Goal: Information Seeking & Learning: Learn about a topic

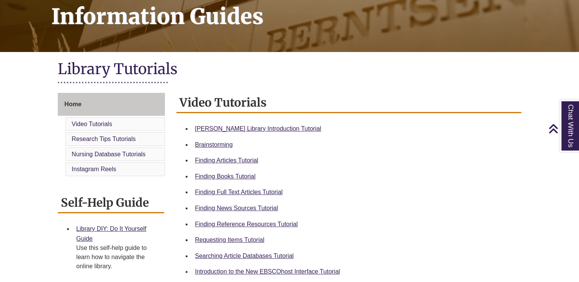
scroll to position [122, 0]
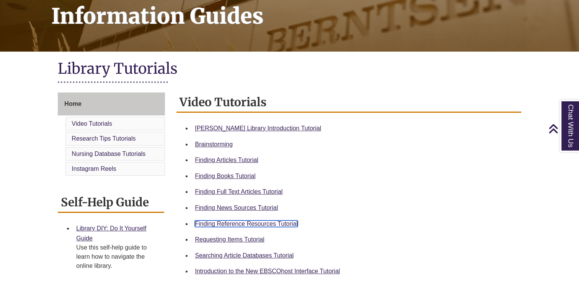
click at [259, 223] on link "Finding Reference Resources Tutorial" at bounding box center [246, 224] width 103 height 7
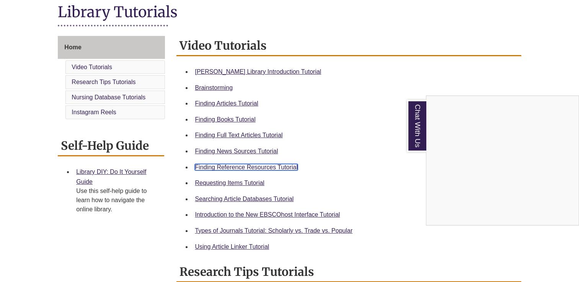
scroll to position [0, 0]
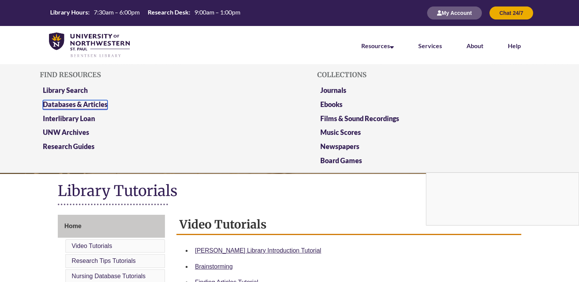
click at [80, 100] on link "Databases & Articles" at bounding box center [75, 105] width 65 height 10
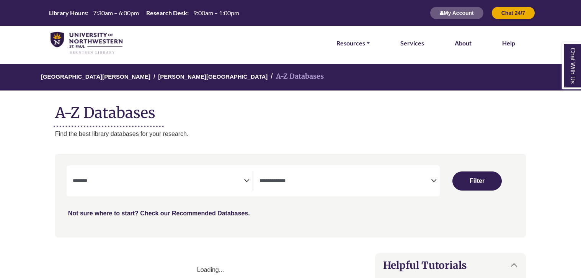
select select "Database Subject Filter"
select select "Database Types Filter"
select select "Database Subject Filter"
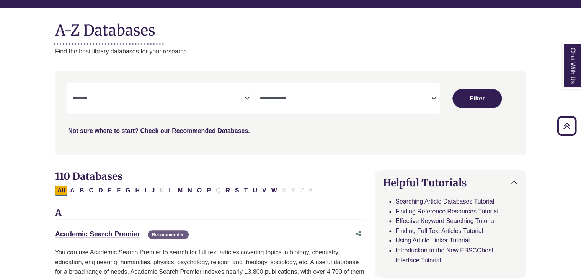
scroll to position [83, 0]
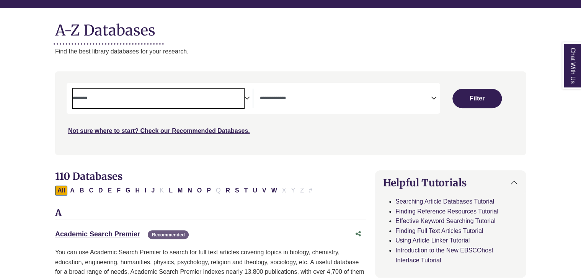
click at [122, 90] on span "Search filters" at bounding box center [158, 99] width 171 height 20
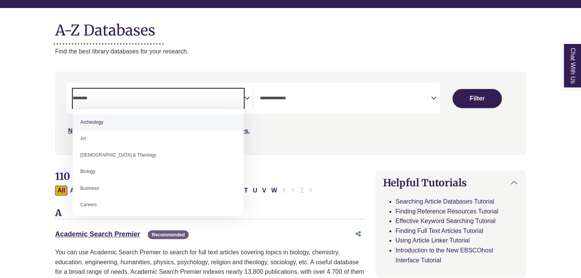
click at [310, 95] on span "Search filters" at bounding box center [344, 97] width 171 height 7
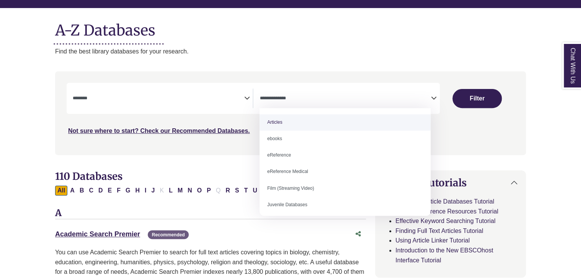
select select "*****"
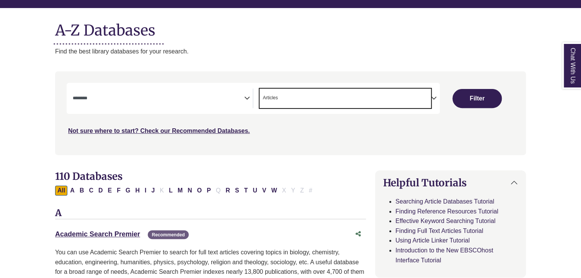
scroll to position [107, 0]
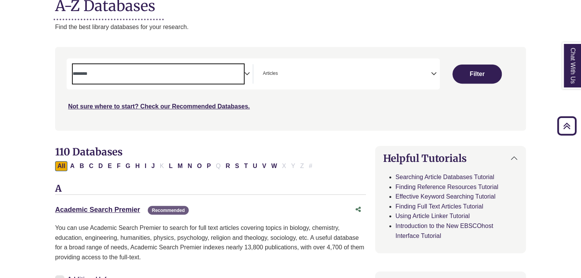
click at [154, 74] on textarea "Search" at bounding box center [158, 75] width 171 height 6
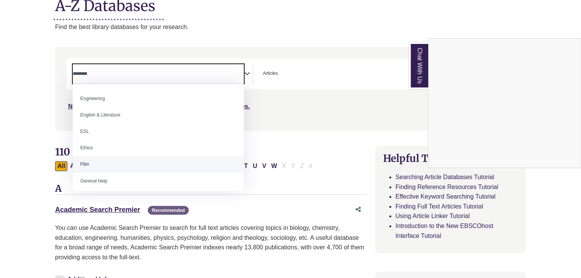
scroll to position [235, 0]
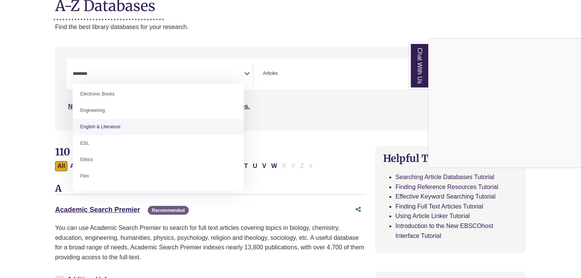
select select "*****"
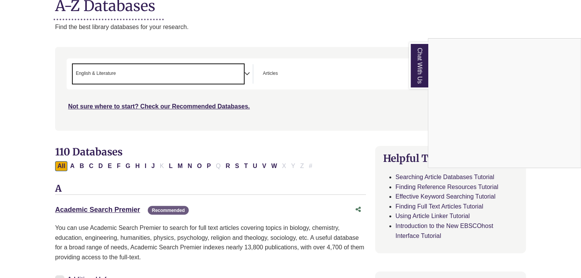
scroll to position [0, 0]
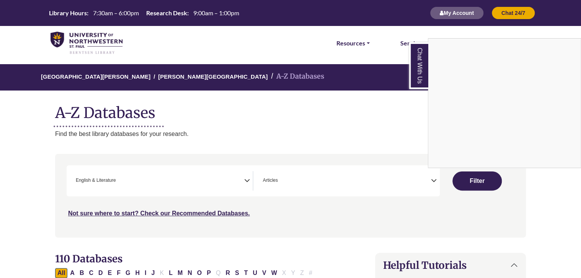
click at [485, 180] on div "Chat With Us" at bounding box center [290, 139] width 581 height 278
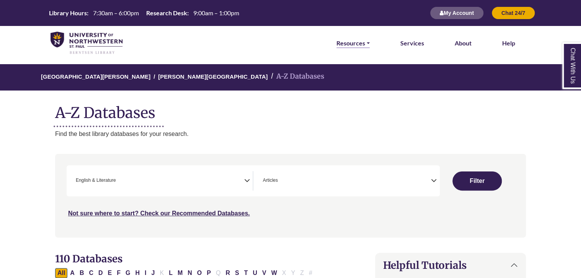
click at [349, 45] on link "Resources" at bounding box center [352, 43] width 33 height 10
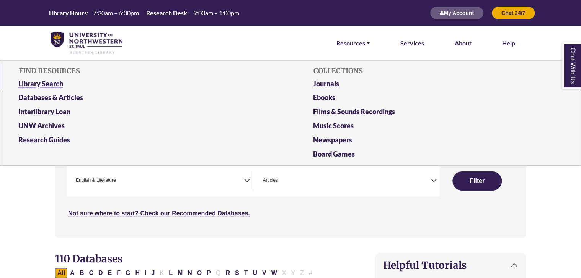
click at [51, 84] on link "Library Search" at bounding box center [143, 85] width 261 height 14
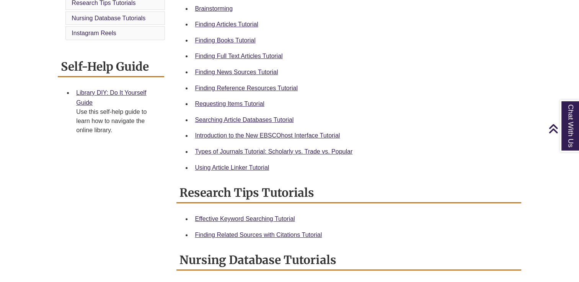
scroll to position [258, 0]
click at [235, 89] on link "Finding Reference Resources Tutorial" at bounding box center [246, 88] width 103 height 7
click at [248, 85] on link "Finding Reference Resources Tutorial" at bounding box center [246, 88] width 103 height 7
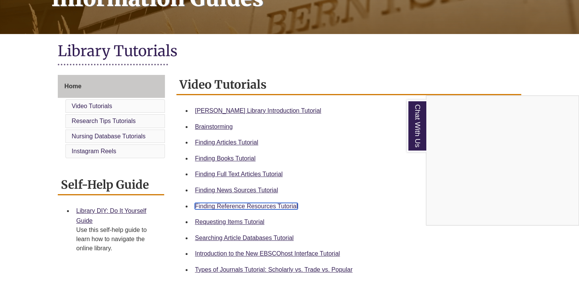
scroll to position [0, 0]
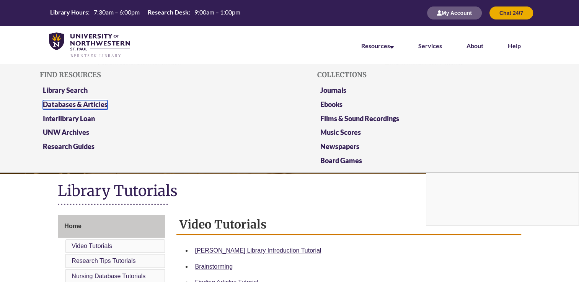
click at [85, 108] on link "Databases & Articles" at bounding box center [75, 105] width 65 height 10
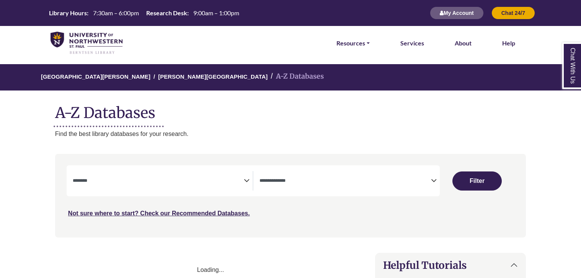
select select "Database Subject Filter"
select select "Database Types Filter"
select select "Database Subject Filter"
select select "Database Types Filter"
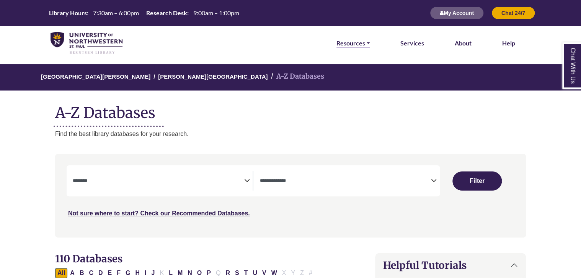
click at [355, 47] on link "Resources" at bounding box center [352, 43] width 33 height 10
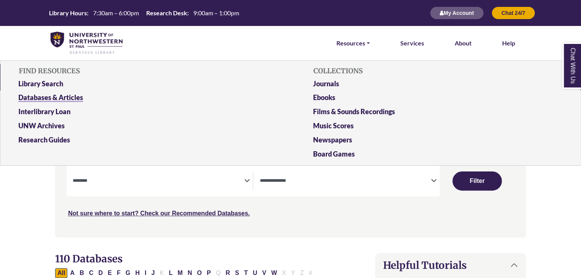
click at [64, 96] on link "Databases & Articles" at bounding box center [143, 99] width 261 height 14
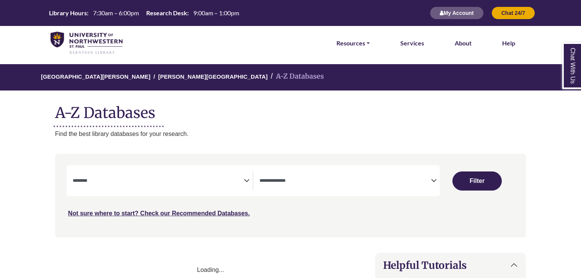
select select "Database Subject Filter"
select select "Database Types Filter"
select select "Database Subject Filter"
select select "Database Types Filter"
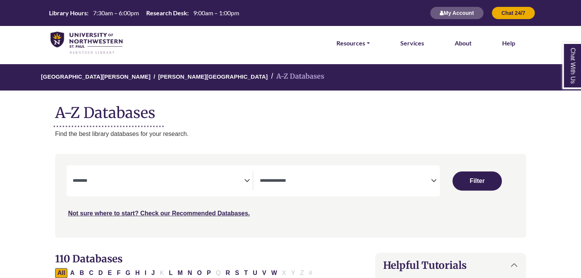
scroll to position [73, 0]
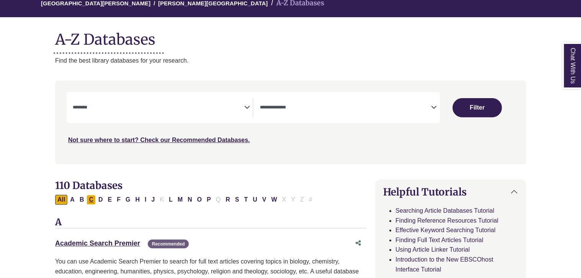
click at [91, 203] on button "C" at bounding box center [90, 200] width 9 height 10
select select "Database Subject Filter"
select select "Database Types Filter"
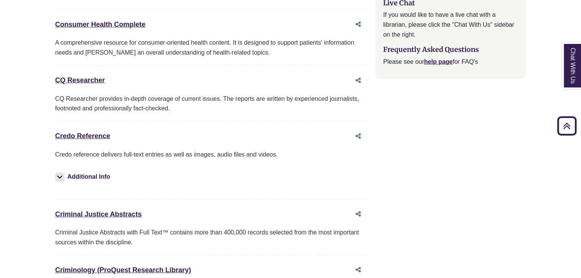
scroll to position [916, 0]
click at [101, 136] on link "Credo Reference This link opens in a new window" at bounding box center [82, 136] width 55 height 8
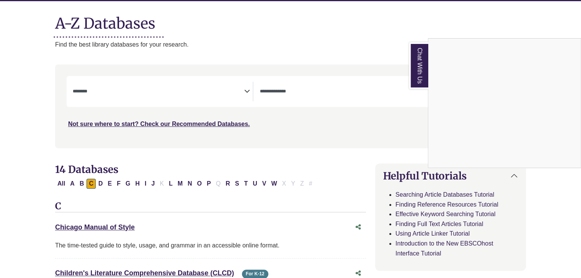
scroll to position [177, 0]
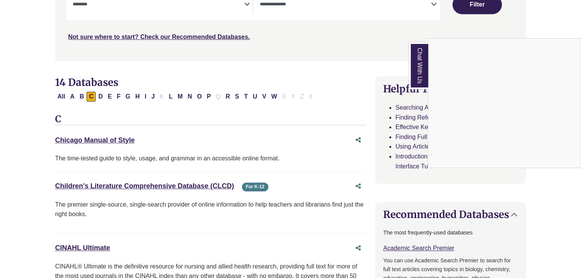
click at [205, 96] on div "Chat With Us" at bounding box center [290, 139] width 581 height 278
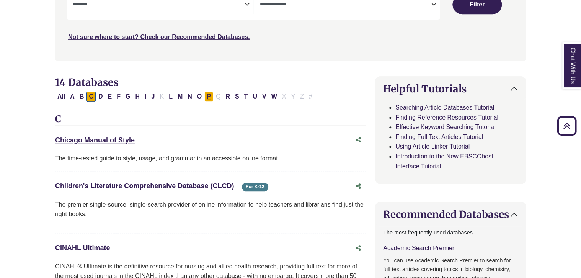
click at [205, 96] on button "P" at bounding box center [208, 97] width 9 height 10
select select "Database Subject Filter"
select select "Database Types Filter"
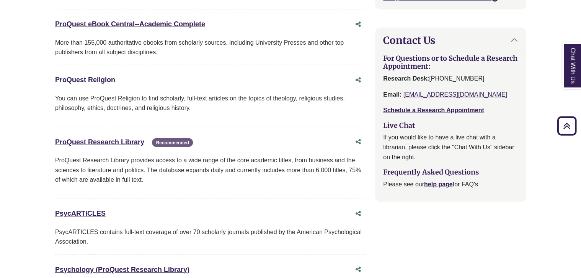
scroll to position [794, 0]
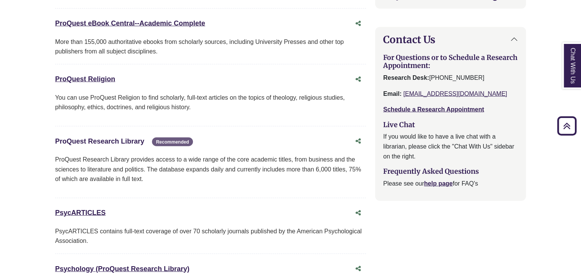
click at [103, 138] on link "ProQuest Research Library This link opens in a new window" at bounding box center [99, 142] width 89 height 8
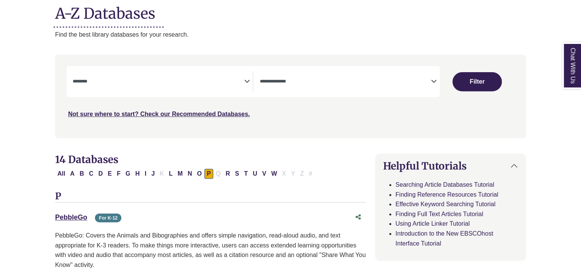
scroll to position [101, 0]
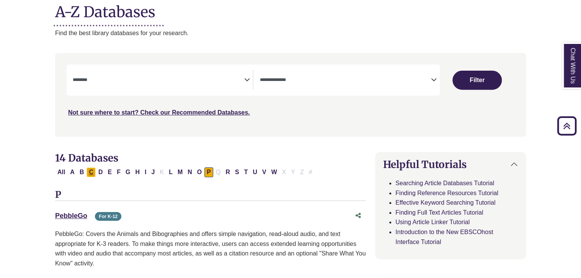
click at [90, 170] on button "C" at bounding box center [90, 173] width 9 height 10
select select "Database Subject Filter"
select select "Database Types Filter"
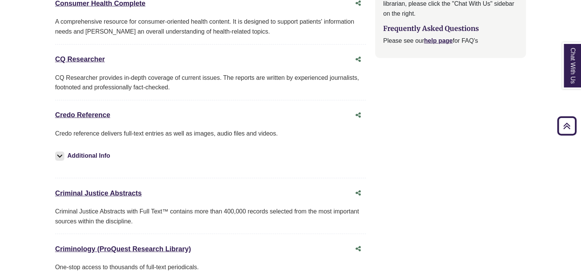
scroll to position [936, 0]
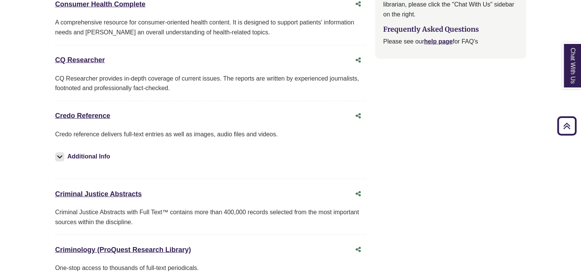
click at [72, 120] on div "Credo Reference This link opens in a new window" at bounding box center [210, 116] width 311 height 15
click at [89, 113] on link "Credo Reference This link opens in a new window" at bounding box center [82, 116] width 55 height 8
click at [95, 57] on link "CQ Researcher This link opens in a new window" at bounding box center [80, 60] width 50 height 8
